Goal: Contribute content: Contribute content

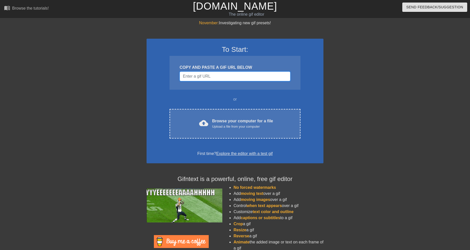
click at [203, 72] on input "Username" at bounding box center [235, 77] width 111 height 10
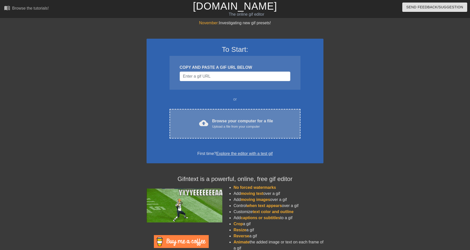
click at [208, 121] on span "cloud_upload" at bounding box center [203, 123] width 9 height 9
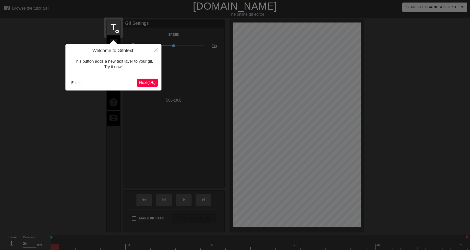
scroll to position [12, 0]
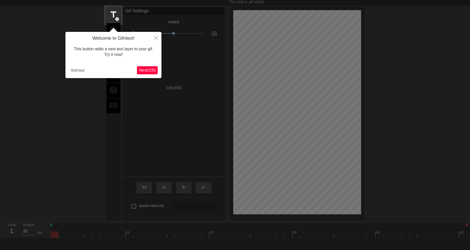
click at [154, 68] on span "Next ( 1 / 6 )" at bounding box center [147, 70] width 17 height 4
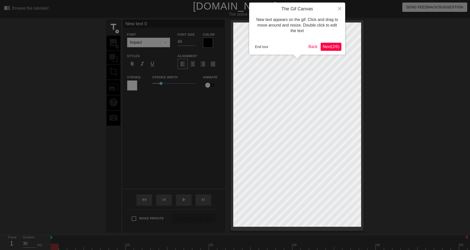
click at [330, 45] on span "Next ( 2 / 6 )" at bounding box center [331, 46] width 17 height 4
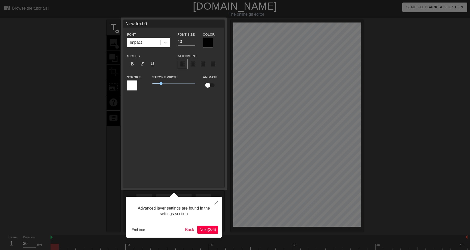
scroll to position [12, 0]
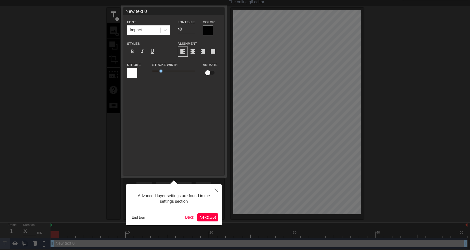
click at [216, 213] on button "Next ( 3 / 6 )" at bounding box center [207, 217] width 21 height 8
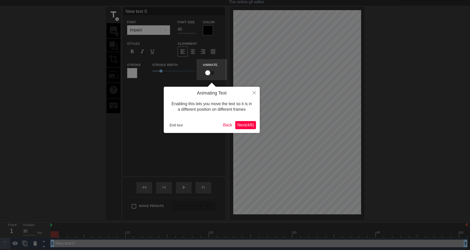
scroll to position [0, 0]
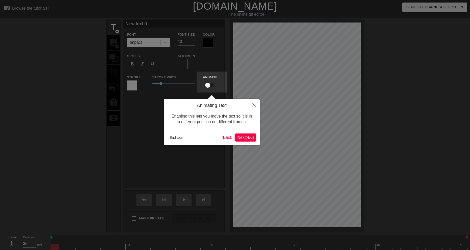
click at [251, 145] on div "Animating Text Enabling this lets you move the text so it is in a different pos…" at bounding box center [212, 122] width 96 height 46
click at [251, 134] on button "Next ( 4 / 6 )" at bounding box center [245, 137] width 21 height 8
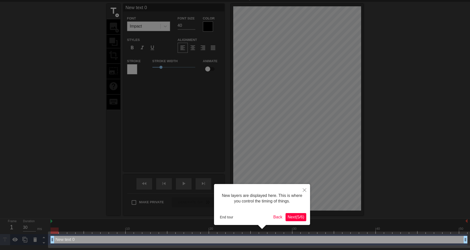
drag, startPoint x: 287, startPoint y: 211, endPoint x: 292, endPoint y: 212, distance: 4.6
click at [288, 211] on div "New layers are displayed here. This is where you control the timing of things. …" at bounding box center [262, 204] width 96 height 41
click at [293, 215] on span "Next ( 5 / 6 )" at bounding box center [296, 217] width 17 height 4
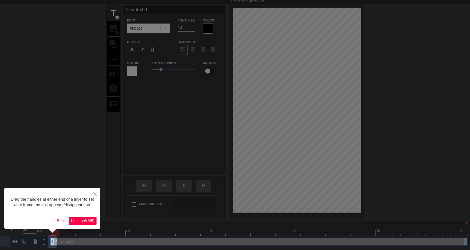
scroll to position [0, 0]
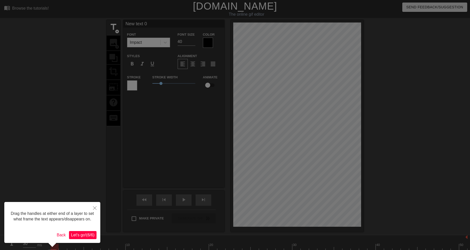
click at [87, 239] on div "Drag the handles at either end of a layer to set what frame the text appears/di…" at bounding box center [52, 222] width 96 height 41
click at [88, 236] on span "Let's go! ( 6 / 6 )" at bounding box center [83, 235] width 24 height 4
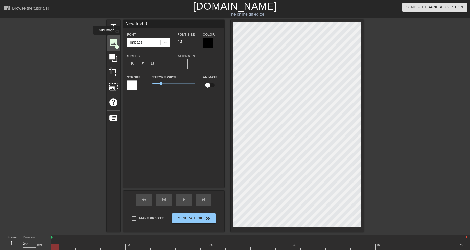
click at [117, 44] on span "image" at bounding box center [114, 43] width 10 height 10
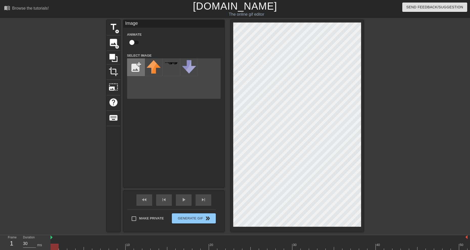
click at [135, 67] on input "file" at bounding box center [135, 67] width 17 height 17
type input "C:\fakepath\Bild_2025-10-04_035947114-fotor-bg-remover-202510044112.png"
click at [158, 75] on img at bounding box center [154, 70] width 14 height 21
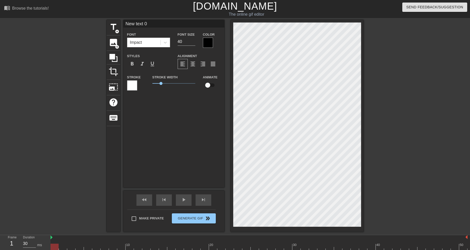
click at [173, 141] on div "title add_circle image add_circle crop photo_size_select_large help keyboard Ne…" at bounding box center [235, 126] width 257 height 212
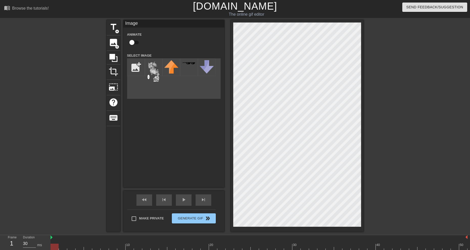
click at [228, 16] on div "menu_book Browse the tutorials! [DOMAIN_NAME] The online gif editor Send Feedba…" at bounding box center [235, 136] width 470 height 273
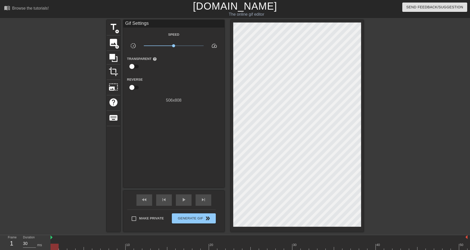
click at [384, 114] on div at bounding box center [408, 96] width 76 height 152
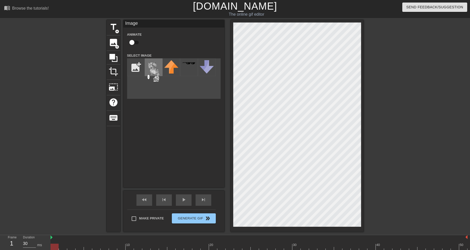
click at [156, 68] on img at bounding box center [154, 70] width 14 height 21
drag, startPoint x: 156, startPoint y: 68, endPoint x: 145, endPoint y: 89, distance: 24.2
click at [145, 90] on div "add_photo_alternate" at bounding box center [174, 78] width 94 height 40
click at [29, 138] on div "title add_circle image add_circle crop photo_size_select_large help keyboard Im…" at bounding box center [235, 126] width 470 height 212
click at [133, 66] on input "file" at bounding box center [135, 67] width 17 height 17
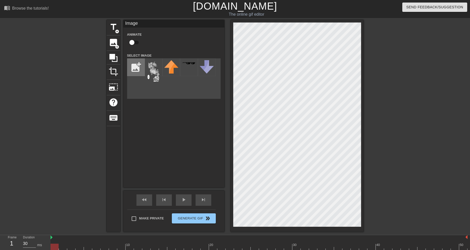
type input "C:\fakepath\Bild_2025-10-04_041905344.png"
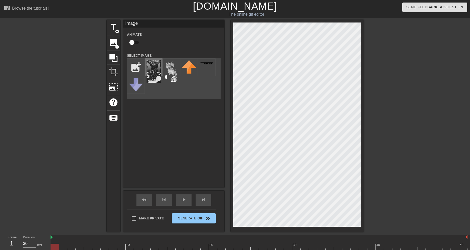
click at [154, 74] on img at bounding box center [154, 71] width 14 height 23
click at [155, 73] on img at bounding box center [154, 71] width 14 height 23
drag, startPoint x: 155, startPoint y: 73, endPoint x: 207, endPoint y: 89, distance: 55.0
click at [207, 89] on div "add_photo_alternate" at bounding box center [174, 78] width 94 height 40
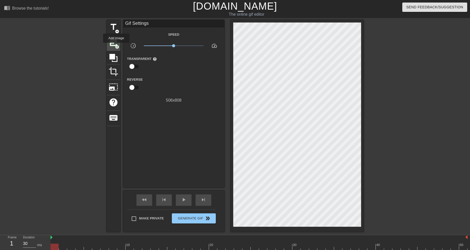
click at [116, 46] on span "add_circle" at bounding box center [117, 47] width 4 height 4
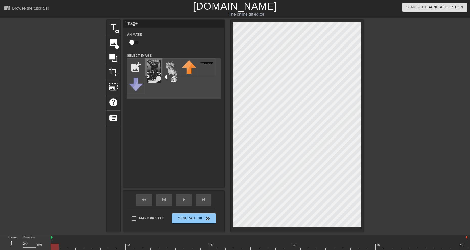
click at [156, 70] on img at bounding box center [154, 71] width 14 height 23
click at [191, 113] on div "title add_circle image add_circle crop photo_size_select_large help keyboard Im…" at bounding box center [235, 126] width 257 height 212
click at [404, 60] on div "title add_circle image add_circle crop photo_size_select_large help keyboard Im…" at bounding box center [235, 126] width 470 height 212
click at [101, 124] on div "title add_circle image add_circle crop photo_size_select_large help keyboard Im…" at bounding box center [235, 126] width 470 height 212
click at [137, 66] on input "file" at bounding box center [135, 67] width 17 height 17
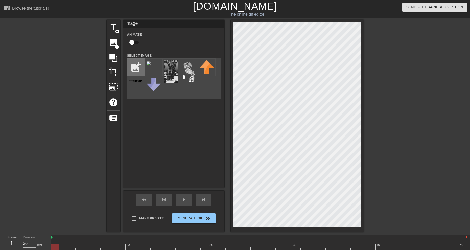
click at [138, 67] on input "file" at bounding box center [135, 67] width 17 height 17
type input "C:\fakepath\Shimada_Death%27s_first_appearance (1).png"
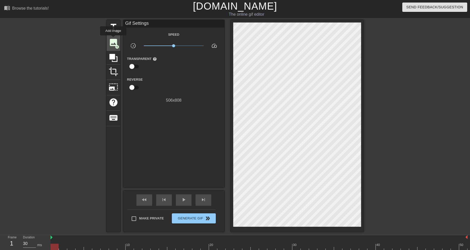
click at [113, 39] on span "image" at bounding box center [114, 43] width 10 height 10
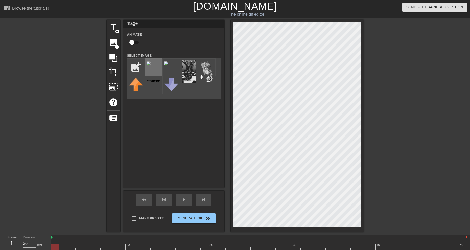
click at [146, 69] on div at bounding box center [154, 67] width 18 height 18
click at [169, 65] on div at bounding box center [172, 67] width 18 height 18
